Goal: Check status

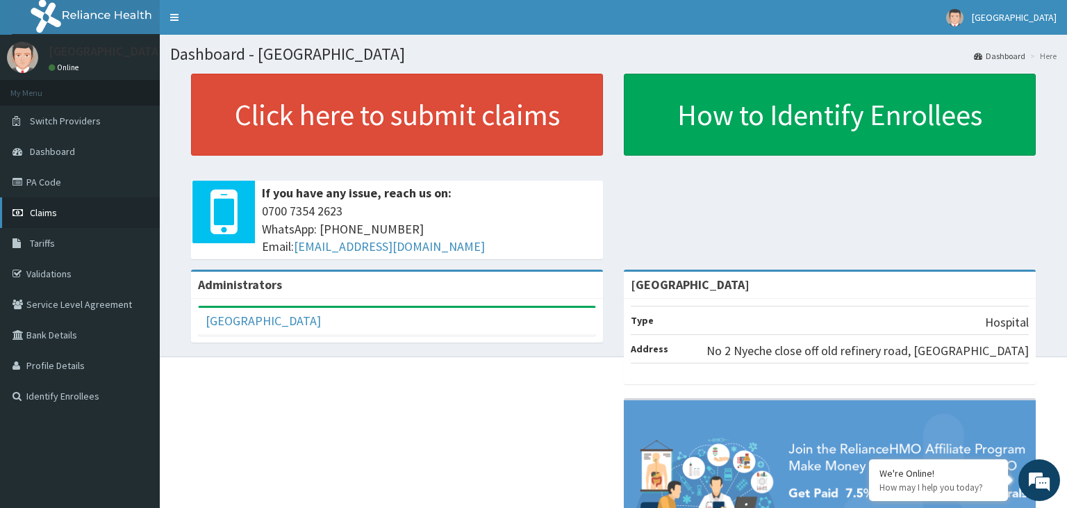
click at [44, 215] on span "Claims" at bounding box center [43, 212] width 27 height 13
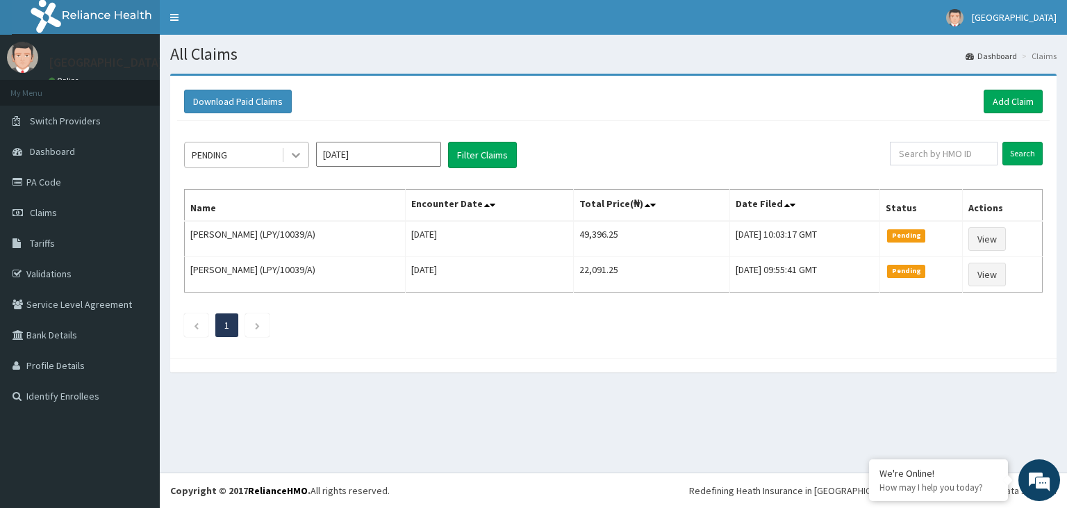
click at [295, 158] on icon at bounding box center [296, 155] width 14 height 14
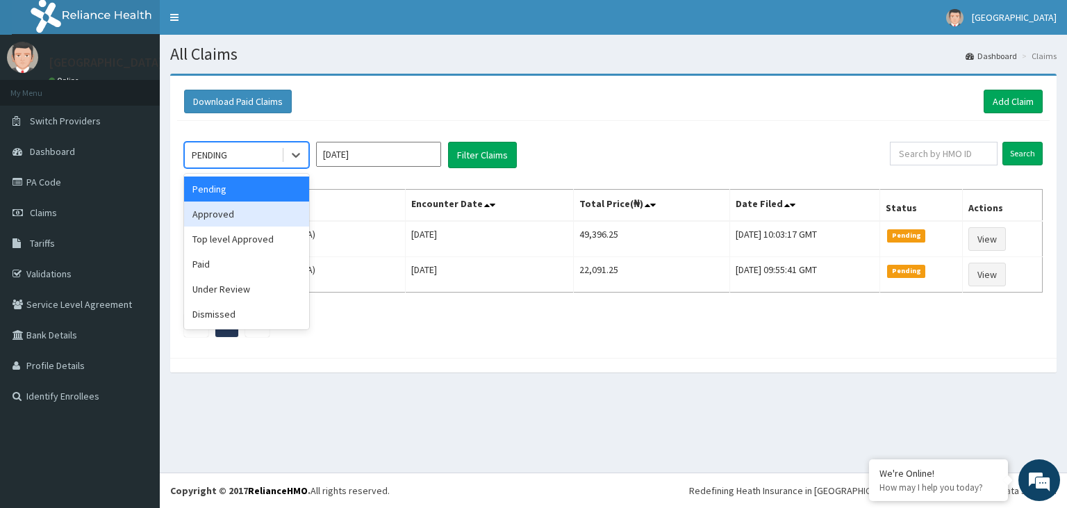
click at [245, 208] on div "Approved" at bounding box center [246, 213] width 125 height 25
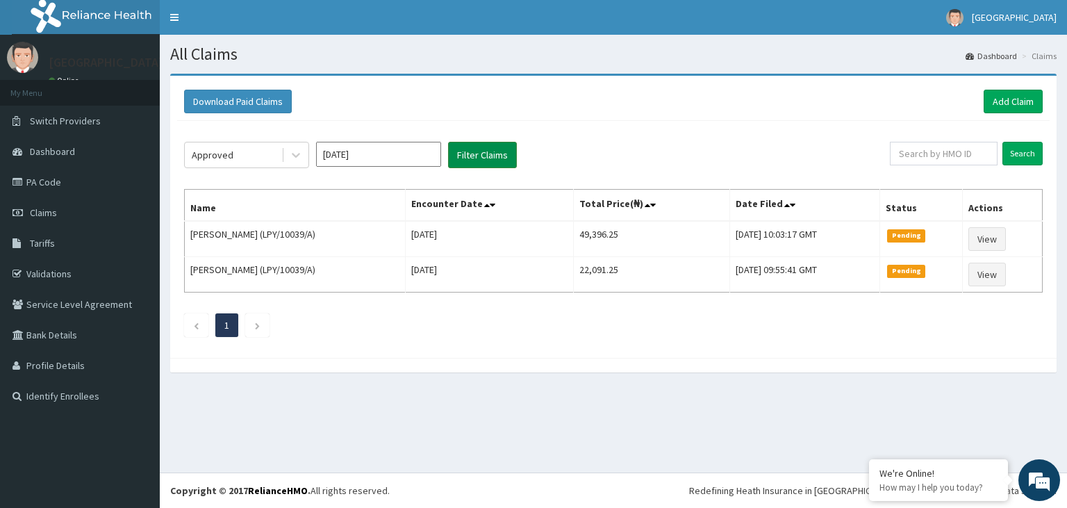
click at [474, 156] on button "Filter Claims" at bounding box center [482, 155] width 69 height 26
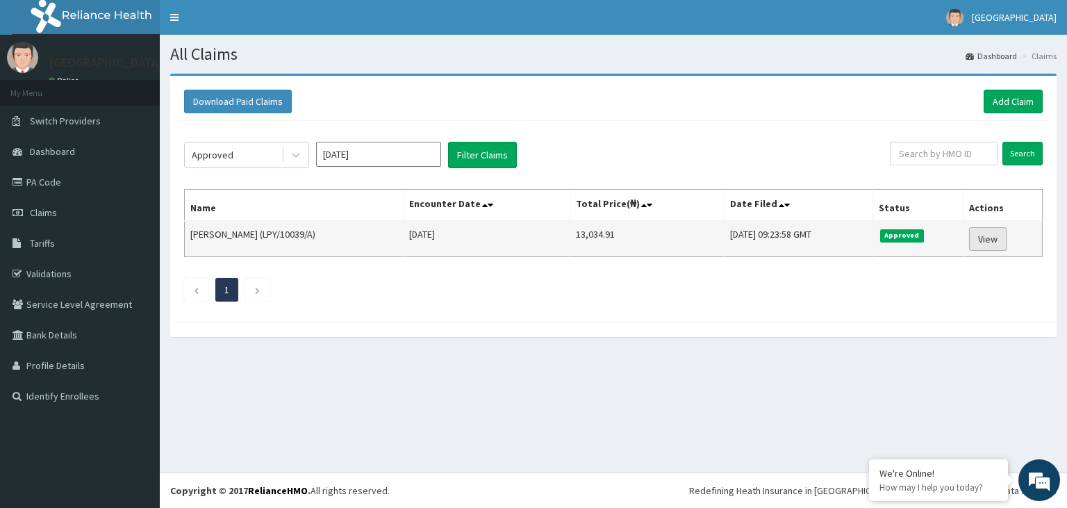
click at [989, 242] on link "View" at bounding box center [988, 239] width 38 height 24
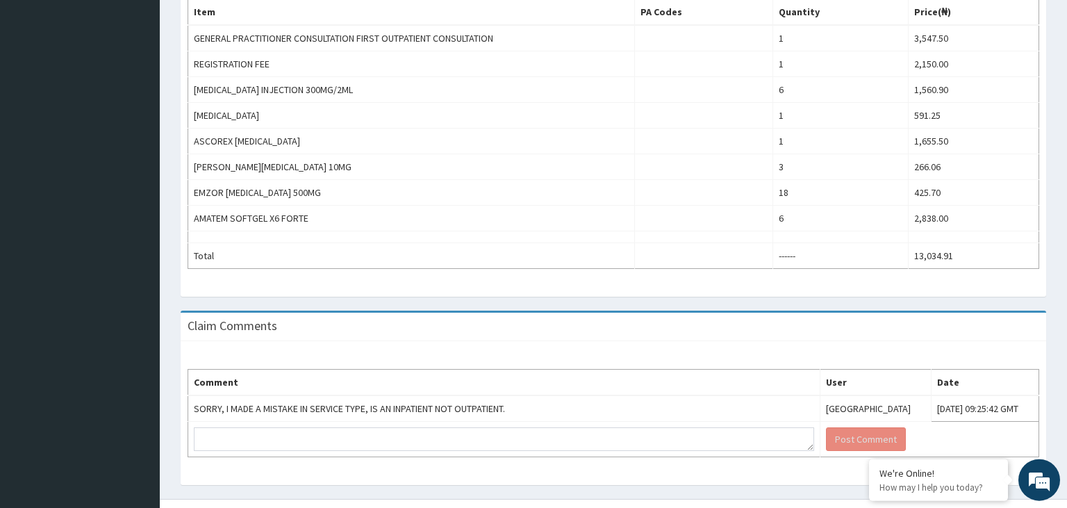
scroll to position [489, 0]
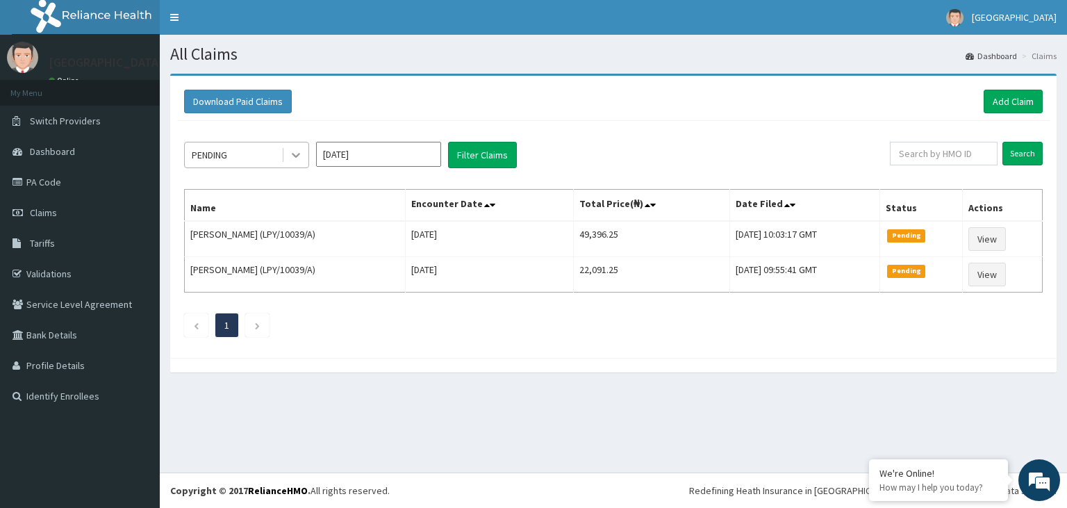
click at [292, 156] on icon at bounding box center [296, 155] width 14 height 14
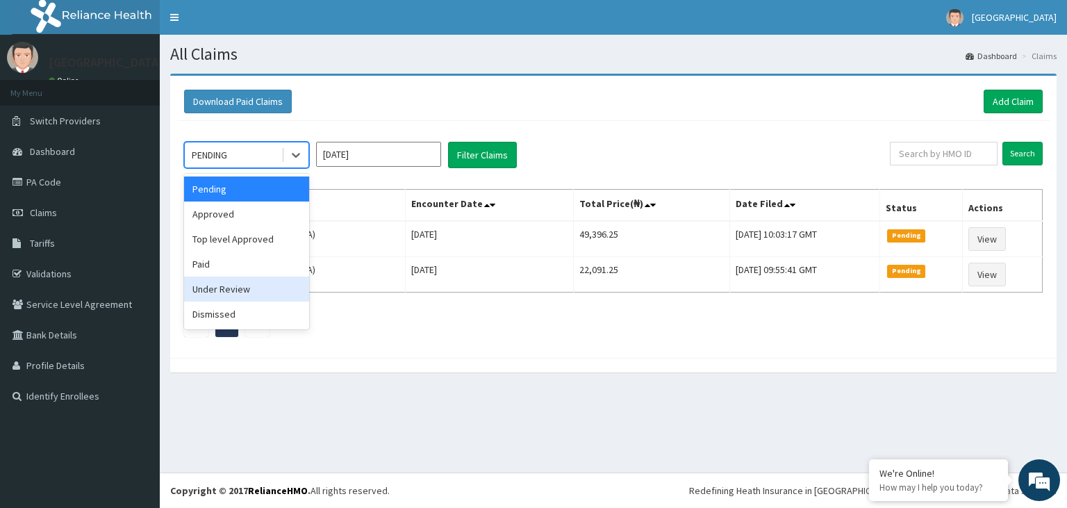
click at [246, 289] on div "Under Review" at bounding box center [246, 288] width 125 height 25
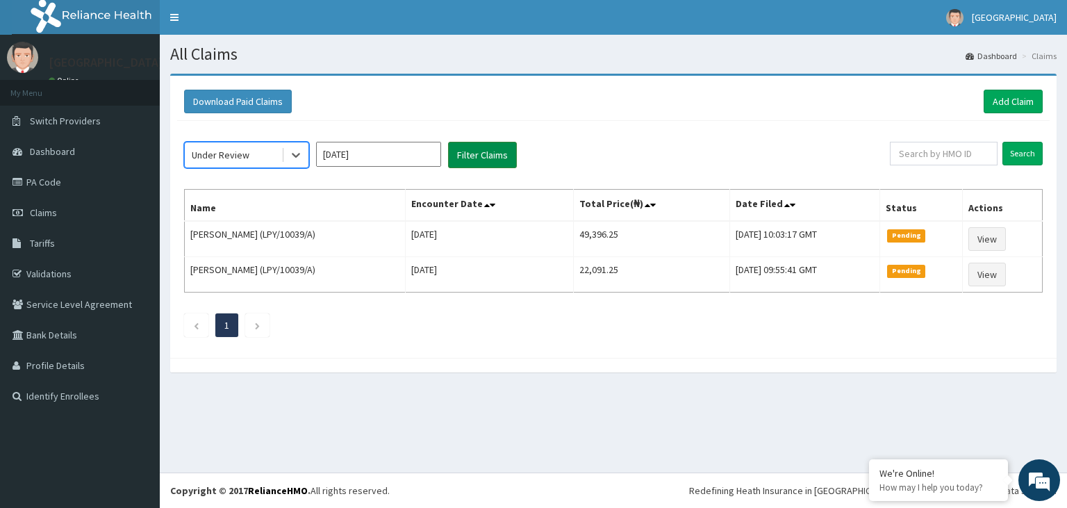
click at [482, 156] on button "Filter Claims" at bounding box center [482, 155] width 69 height 26
